Goal: Complete application form

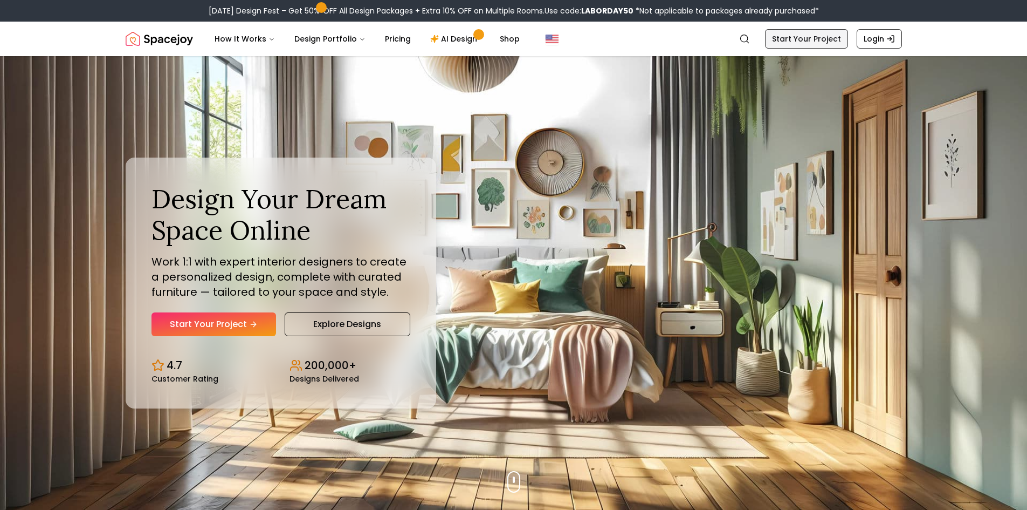
click at [798, 43] on link "Start Your Project" at bounding box center [806, 38] width 83 height 19
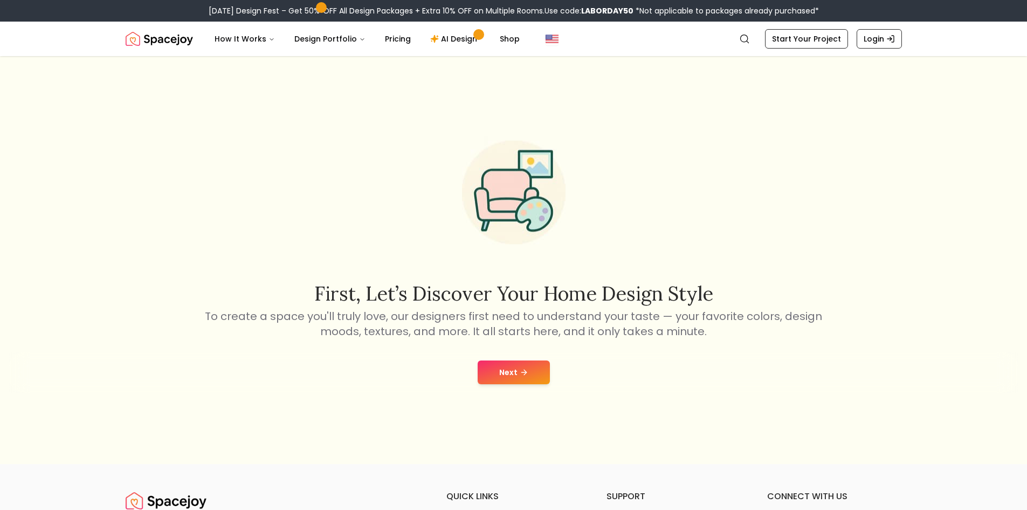
click at [521, 379] on button "Next" at bounding box center [514, 372] width 72 height 24
